Goal: Task Accomplishment & Management: Manage account settings

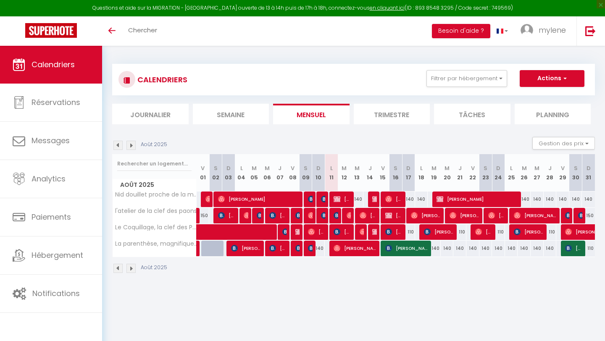
select select
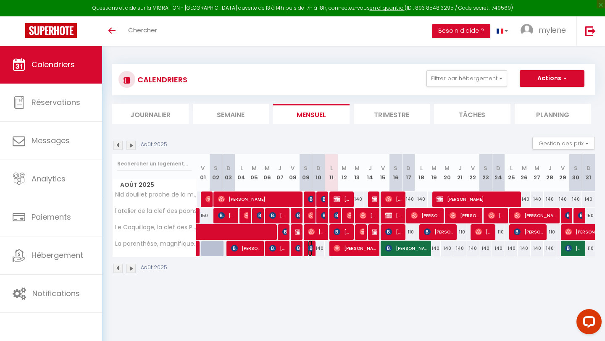
click at [310, 252] on span "Reuben Thurnhill" at bounding box center [310, 248] width 4 height 16
select select "OK"
select select "KO"
select select "0"
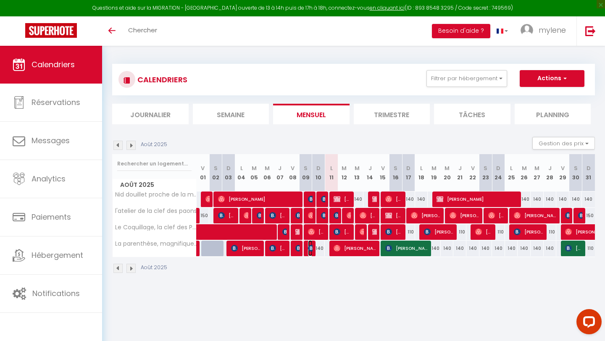
select select "1"
select select
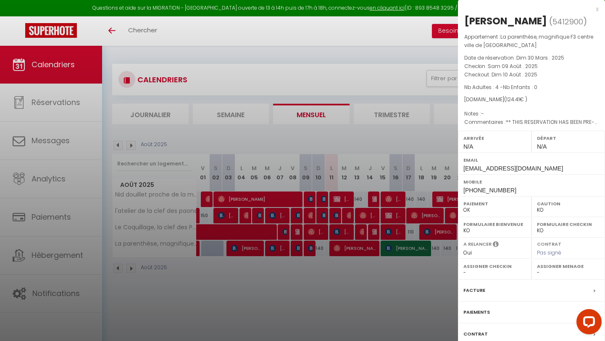
click at [295, 249] on div at bounding box center [302, 170] width 605 height 341
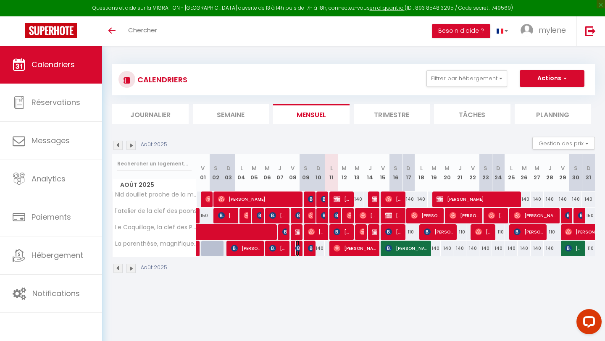
click at [298, 250] on img at bounding box center [298, 248] width 7 height 7
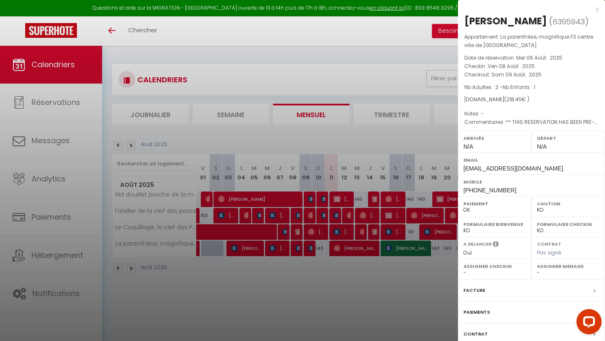
click at [285, 251] on div at bounding box center [302, 170] width 605 height 341
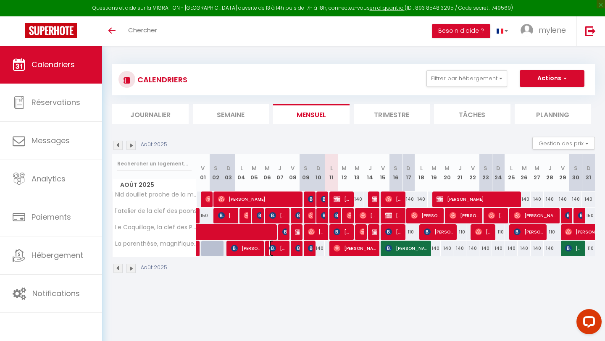
click at [281, 250] on span "[PERSON_NAME]" at bounding box center [277, 248] width 17 height 16
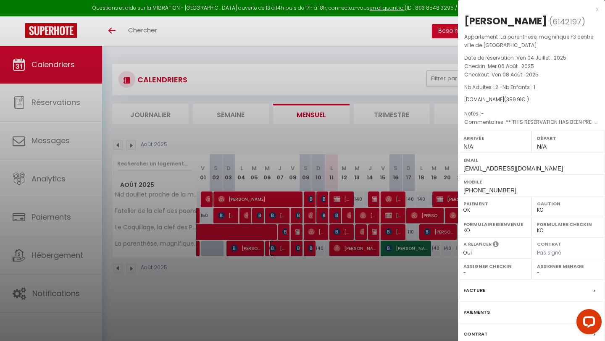
scroll to position [46, 0]
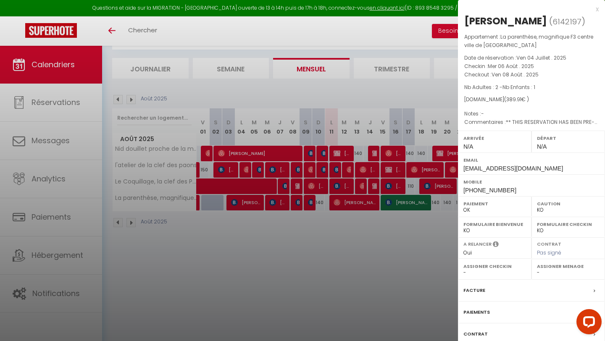
click at [533, 312] on div "Paiements" at bounding box center [531, 313] width 147 height 22
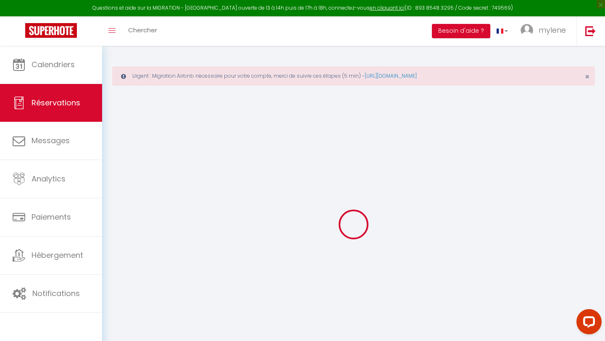
select select
checkbox input "false"
select select
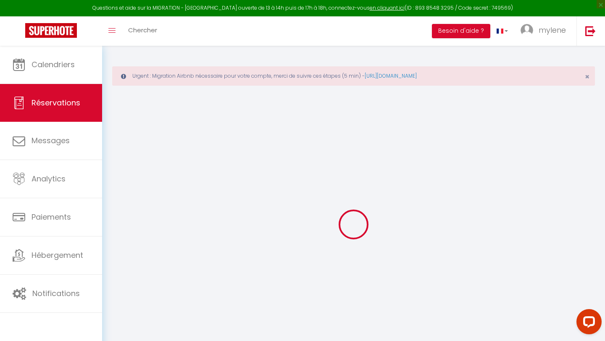
checkbox input "false"
type textarea "** THIS RESERVATION HAS BEEN PRE-PAID ** BOOKING NOTE : Payment charge is EUR 5…"
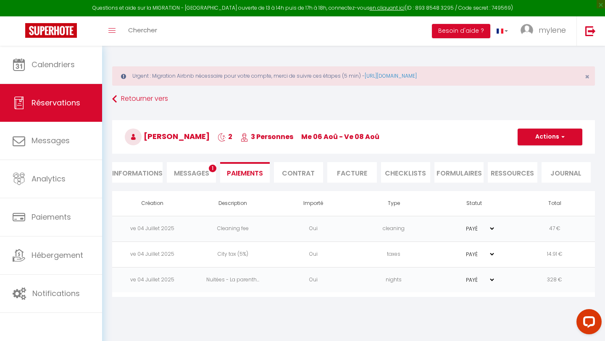
click at [186, 175] on span "Messages" at bounding box center [191, 174] width 35 height 10
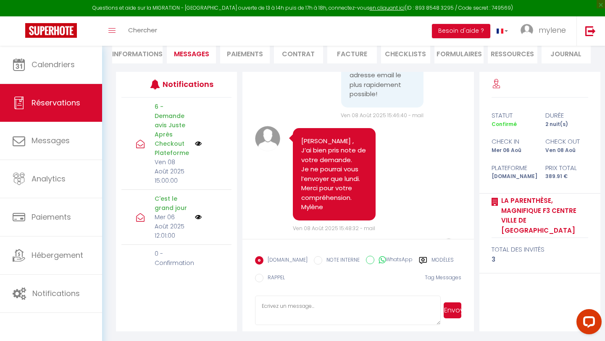
scroll to position [3429, 0]
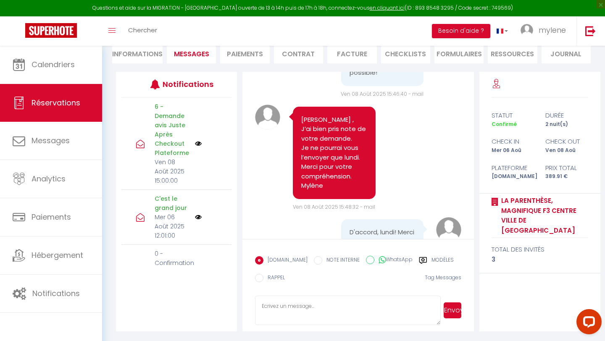
click at [321, 308] on textarea at bounding box center [347, 310] width 185 height 29
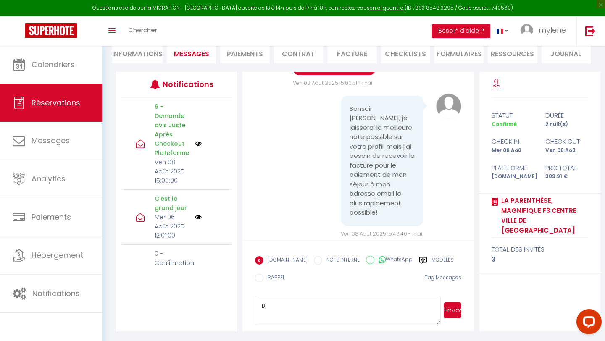
scroll to position [3274, 0]
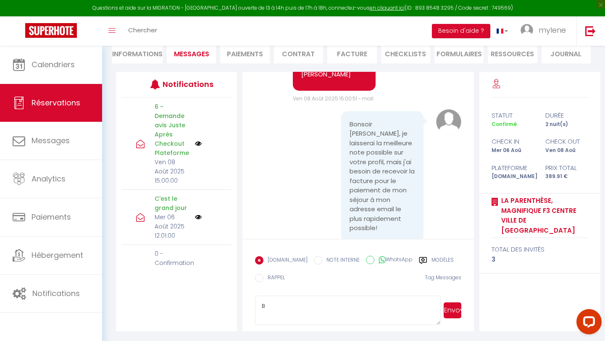
type textarea "B"
click at [358, 55] on li "Facture" at bounding box center [351, 53] width 49 height 21
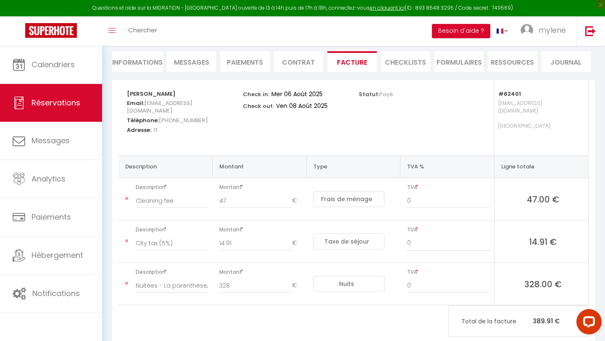
scroll to position [108, 0]
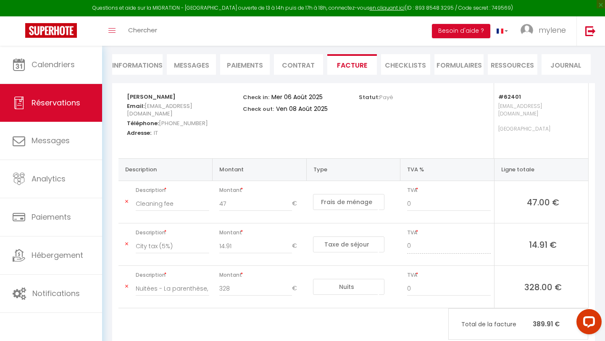
click at [296, 68] on li "Contrat" at bounding box center [298, 64] width 49 height 21
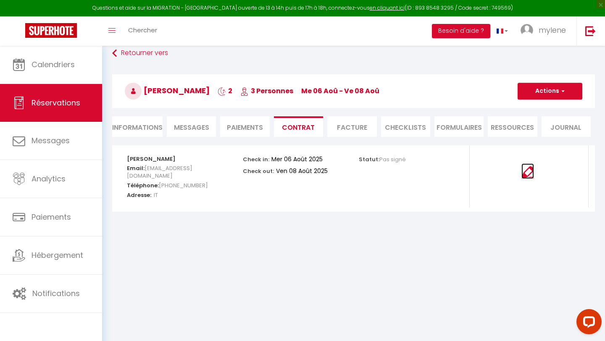
click at [529, 175] on img at bounding box center [528, 172] width 13 height 13
click at [345, 129] on li "Facture" at bounding box center [351, 126] width 49 height 21
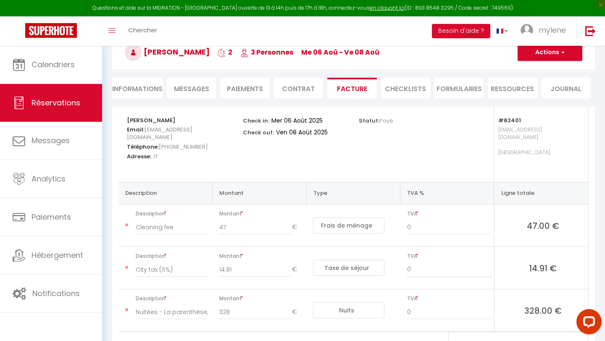
scroll to position [74, 0]
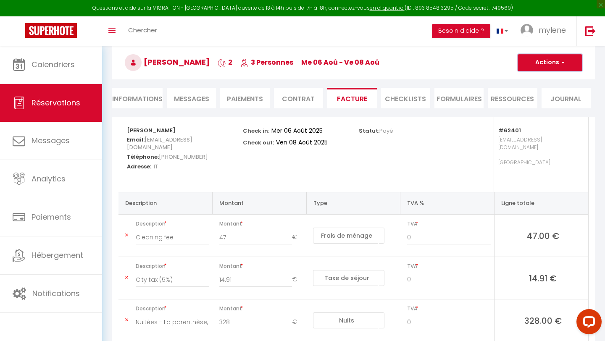
click at [540, 61] on button "Actions" at bounding box center [550, 62] width 65 height 17
click at [533, 102] on link "Envoyer la facture" at bounding box center [544, 103] width 71 height 11
type input "[EMAIL_ADDRESS][DOMAIN_NAME]"
type input "Your invoice 6142197 - La parenthèse, magnifique F3 centre ville de Caen"
type textarea "Hi, Here is the link to download your invoice: https://superhote.com/applink/in…"
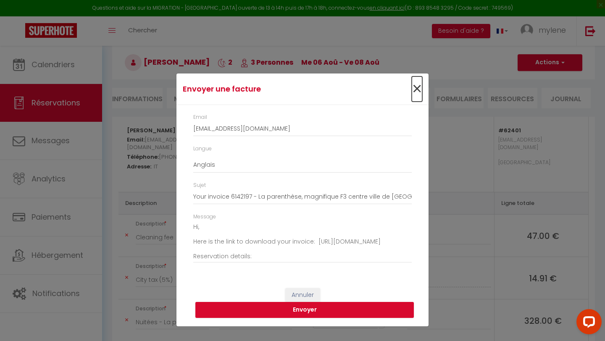
click at [416, 91] on span "×" at bounding box center [417, 88] width 11 height 25
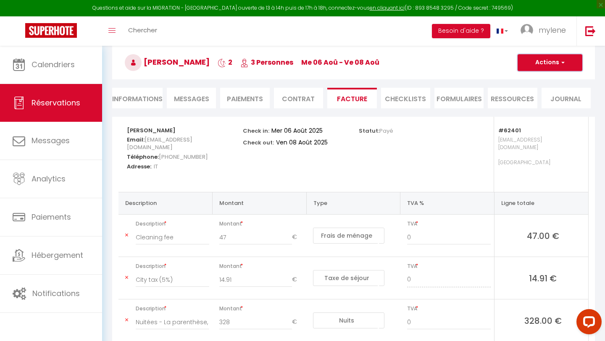
click at [562, 61] on span "button" at bounding box center [561, 63] width 5 height 8
click at [528, 90] on link "Aperçu et éditer" at bounding box center [544, 92] width 71 height 11
click at [153, 103] on li "Informations" at bounding box center [137, 98] width 50 height 21
select select
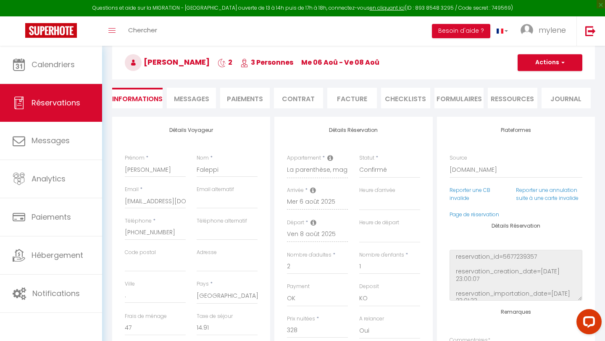
scroll to position [79, 0]
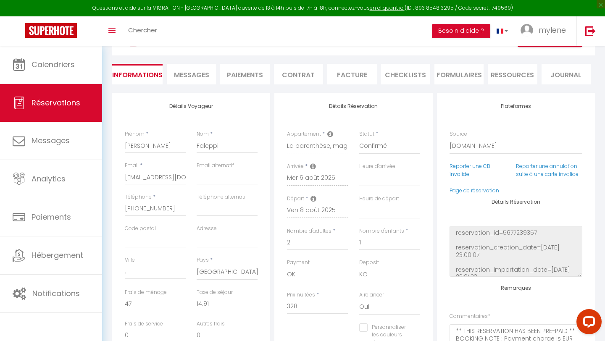
select select
checkbox input "false"
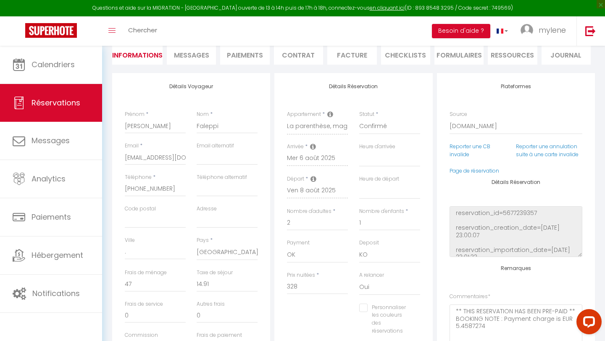
select select
checkbox input "false"
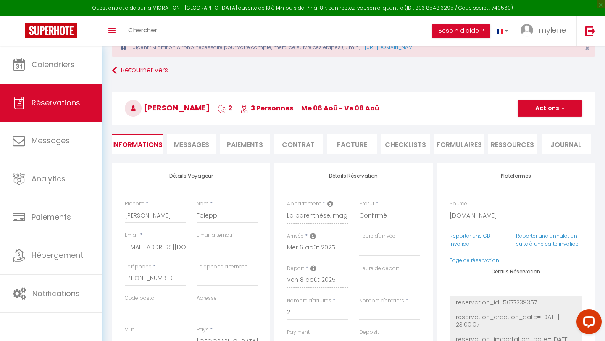
scroll to position [0, 0]
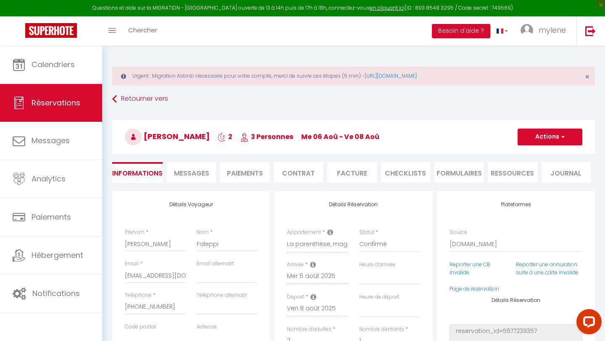
click at [352, 175] on li "Facture" at bounding box center [351, 172] width 49 height 21
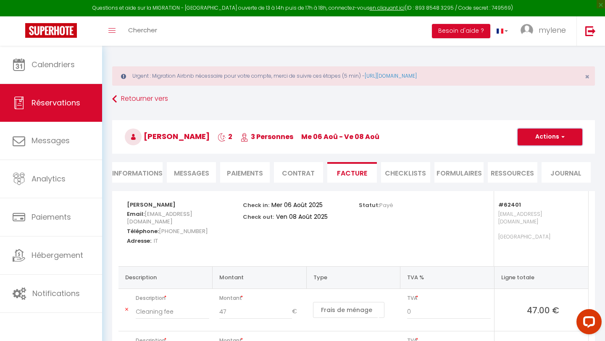
click at [551, 137] on button "Actions" at bounding box center [550, 137] width 65 height 17
click at [532, 177] on link "Envoyer la facture" at bounding box center [544, 177] width 71 height 11
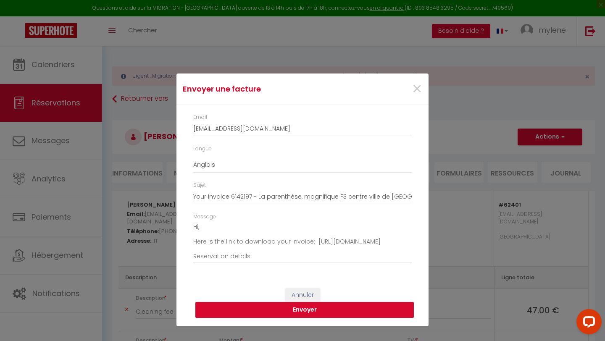
click at [299, 310] on button "Envoyer" at bounding box center [304, 310] width 219 height 16
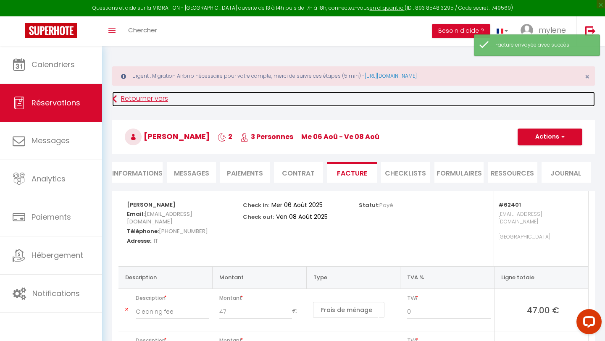
click at [139, 100] on link "Retourner vers" at bounding box center [353, 99] width 483 height 15
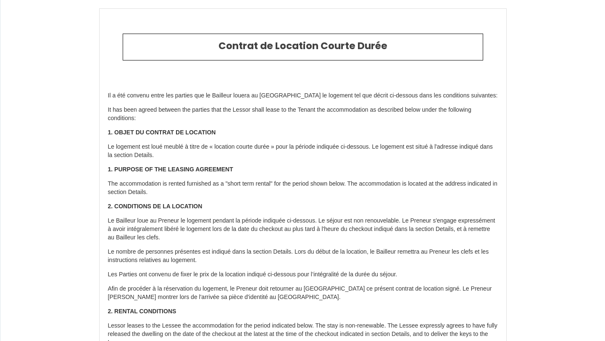
select select "IT"
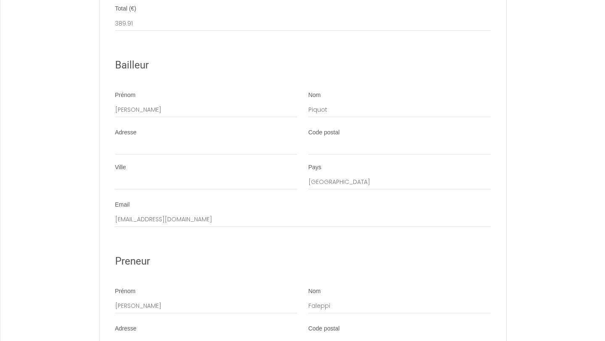
scroll to position [1341, 0]
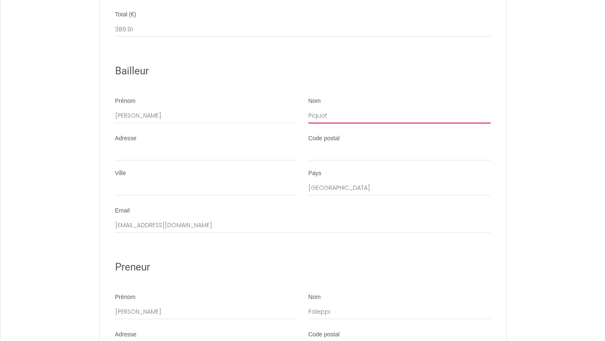
click at [330, 124] on input "Piquot" at bounding box center [399, 115] width 182 height 15
type input "P"
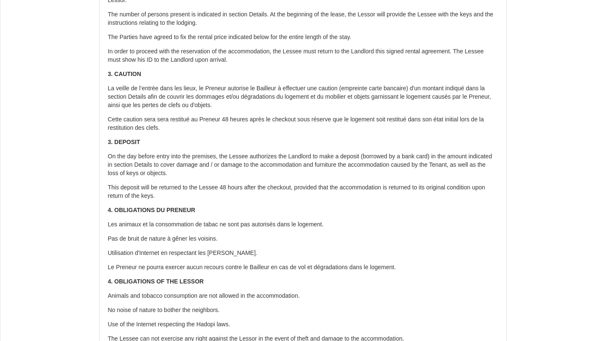
scroll to position [0, 0]
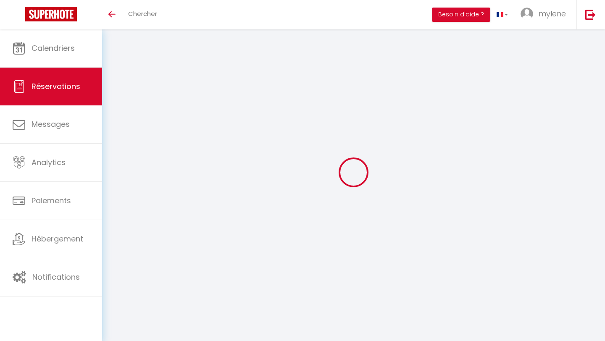
select select
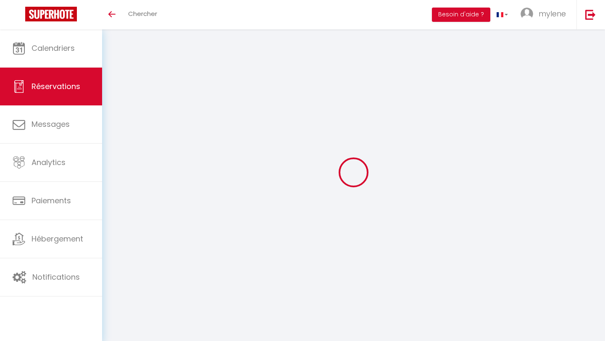
select select
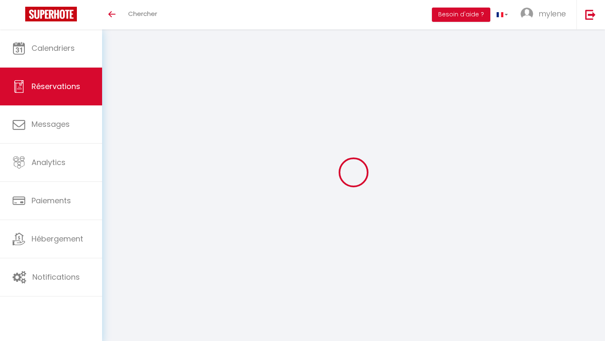
checkbox input "false"
select select
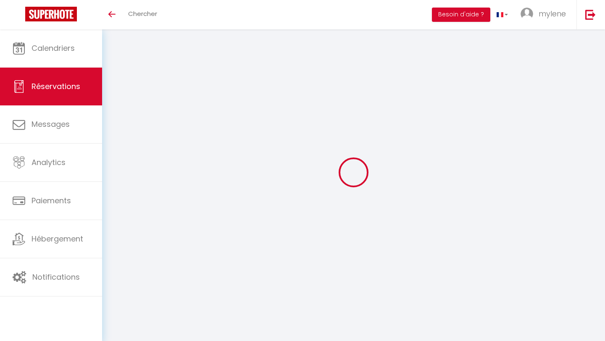
select select
checkbox input "false"
select select
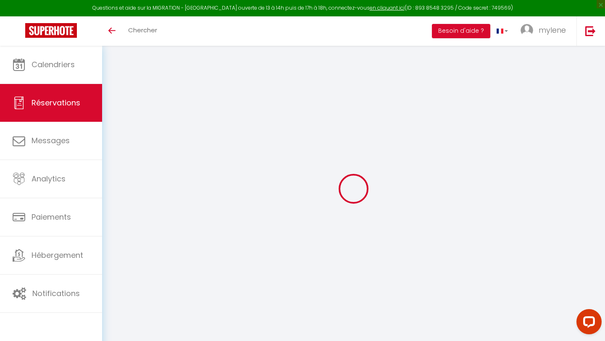
type input "[PERSON_NAME]"
type input "Faleppi"
type input "[EMAIL_ADDRESS][DOMAIN_NAME]"
type input "[PHONE_NUMBER]"
type input "."
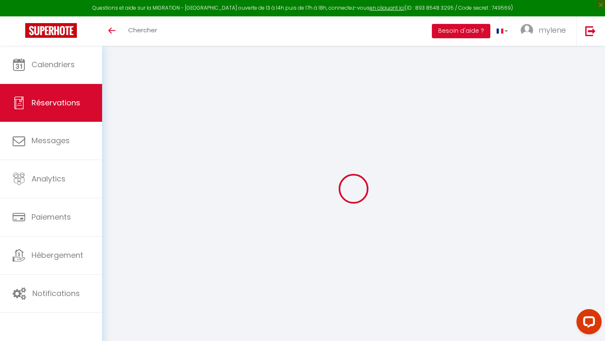
select select "IT"
type input "63.75"
type input "5.46"
select select "62401"
select select "1"
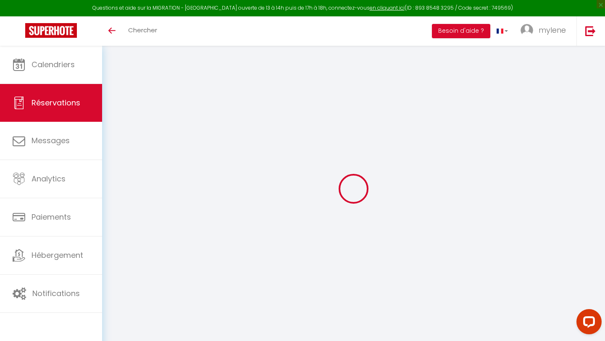
select select
type input "2"
type input "1"
select select "12"
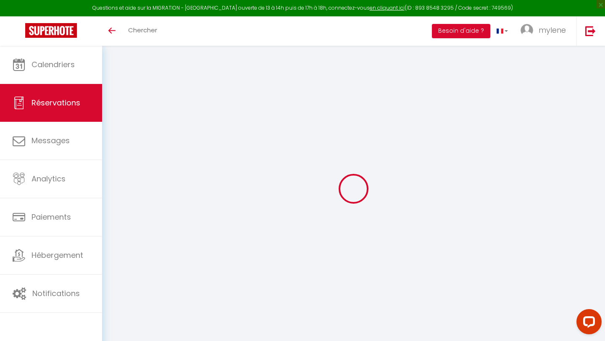
select select
type input "328"
checkbox input "false"
type input "0"
select select "2"
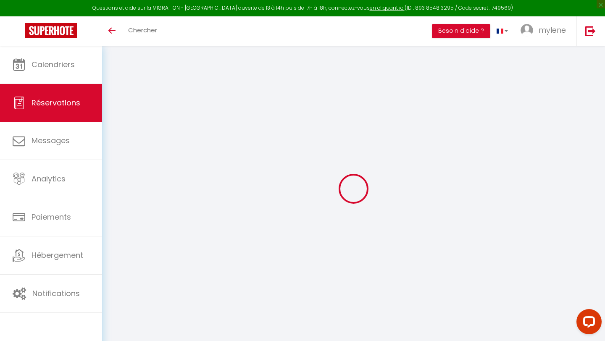
type input "0"
select select
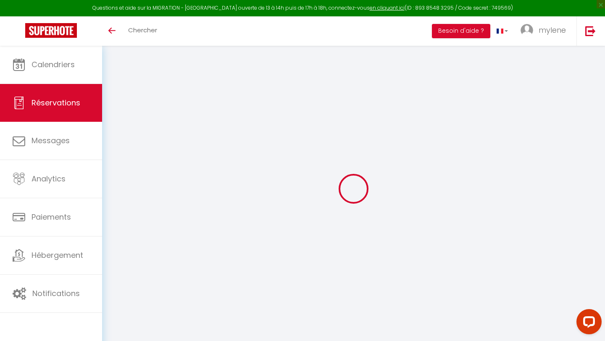
select select "14"
checkbox input "false"
select select
checkbox input "false"
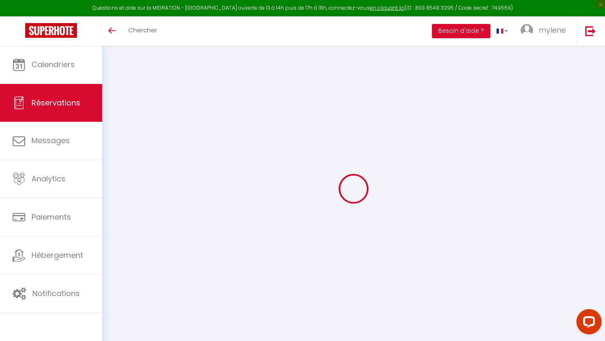
select select
checkbox input "false"
type textarea "** THIS RESERVATION HAS BEEN PRE-PAID ** BOOKING NOTE : Payment charge is EUR 5…"
type input "47"
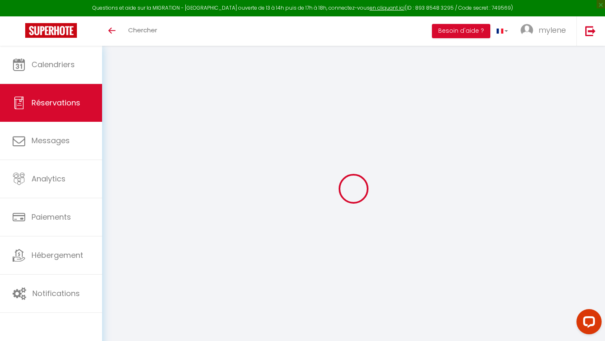
type input "14.91"
select select
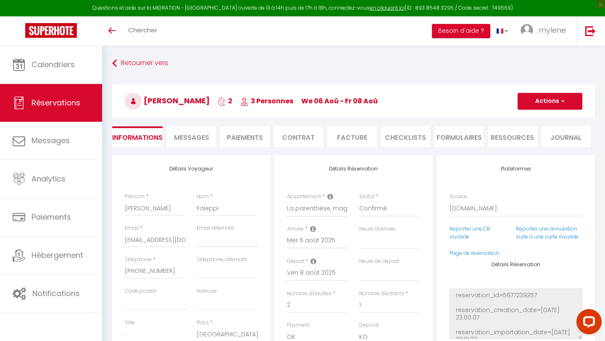
checkbox input "false"
select select
click at [187, 137] on span "Messages" at bounding box center [191, 138] width 35 height 10
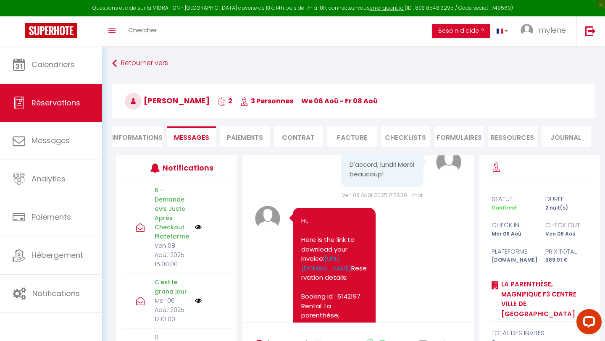
scroll to position [3577, 0]
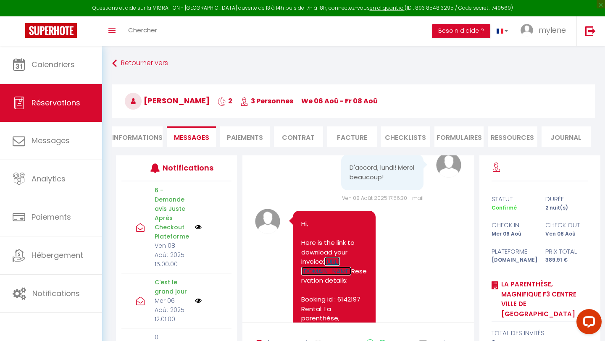
click at [330, 257] on link "[URL][DOMAIN_NAME]" at bounding box center [326, 266] width 50 height 18
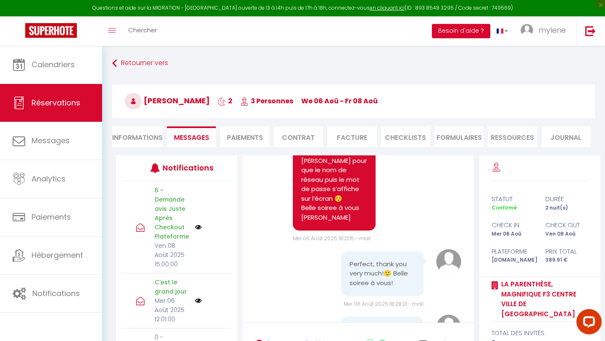
scroll to position [2021, 0]
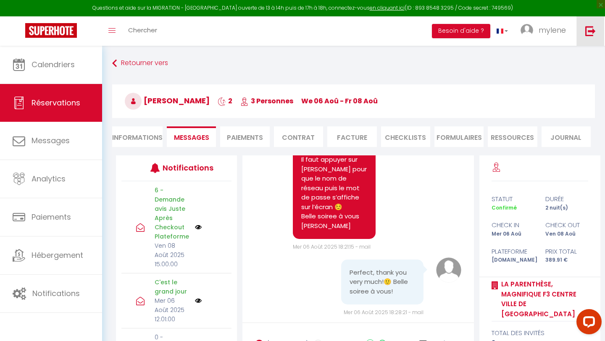
click at [588, 32] on img at bounding box center [590, 31] width 11 height 11
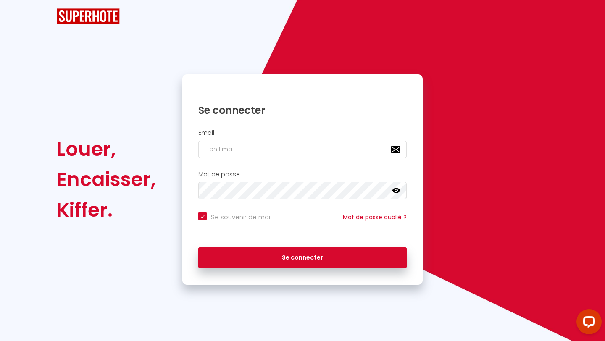
checkbox input "true"
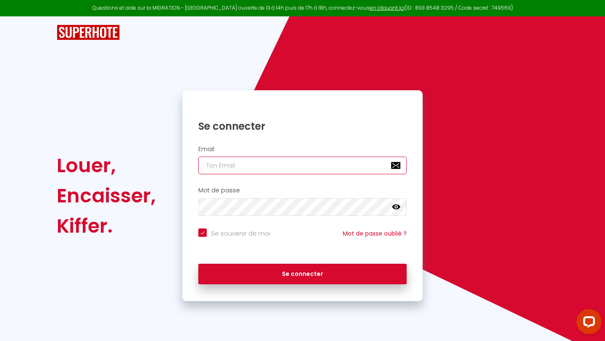
type input "[EMAIL_ADDRESS][DOMAIN_NAME]"
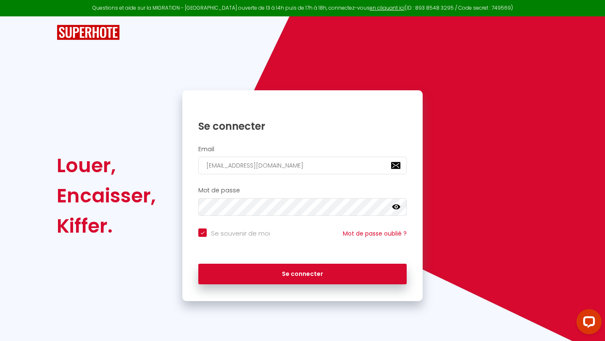
checkbox input "true"
click at [295, 162] on input "[EMAIL_ADDRESS][DOMAIN_NAME]" at bounding box center [302, 166] width 208 height 18
type input "[EMAIL_ADDRESS][DOMAIN_NAME]"
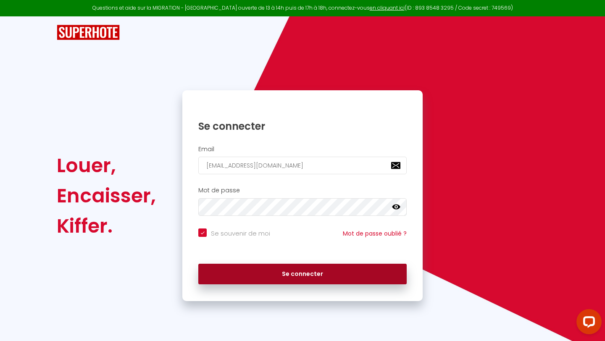
click at [290, 279] on button "Se connecter" at bounding box center [302, 274] width 208 height 21
checkbox input "true"
